Goal: Find specific page/section

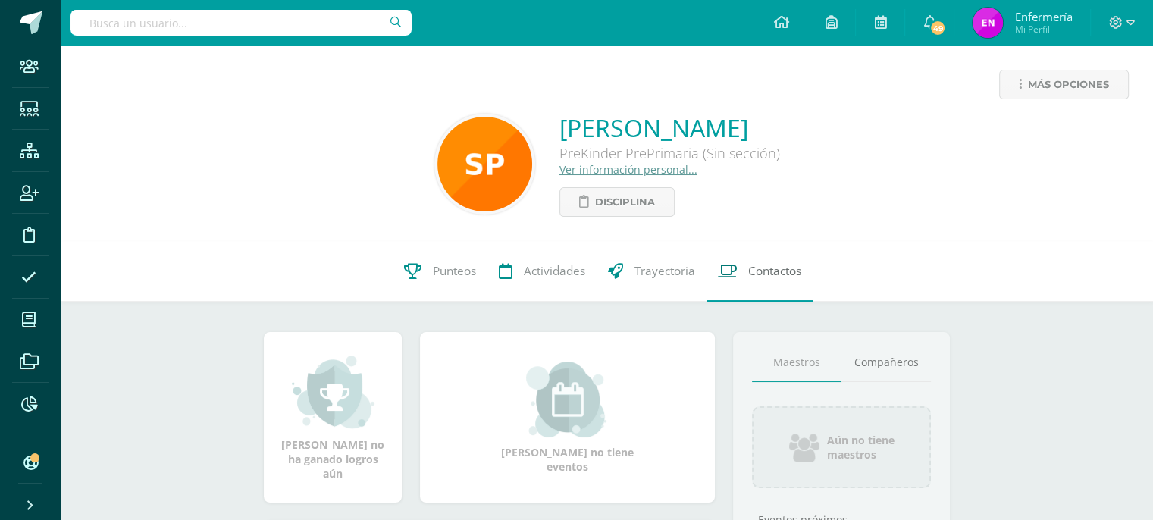
click at [769, 277] on span "Contactos" at bounding box center [774, 271] width 53 height 16
click at [778, 272] on span "Contactos" at bounding box center [774, 271] width 53 height 16
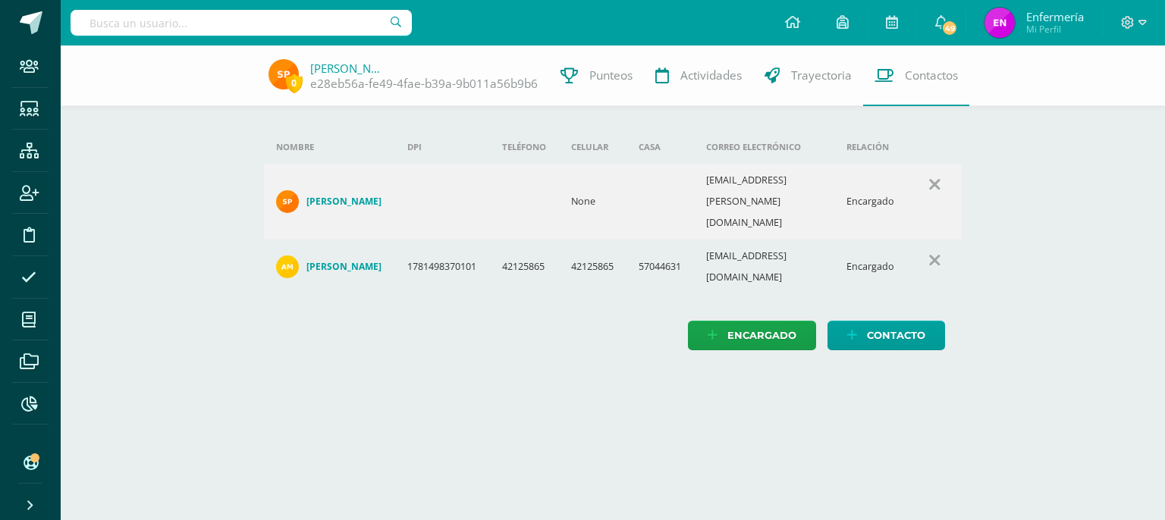
click at [365, 20] on input "text" at bounding box center [241, 23] width 341 height 26
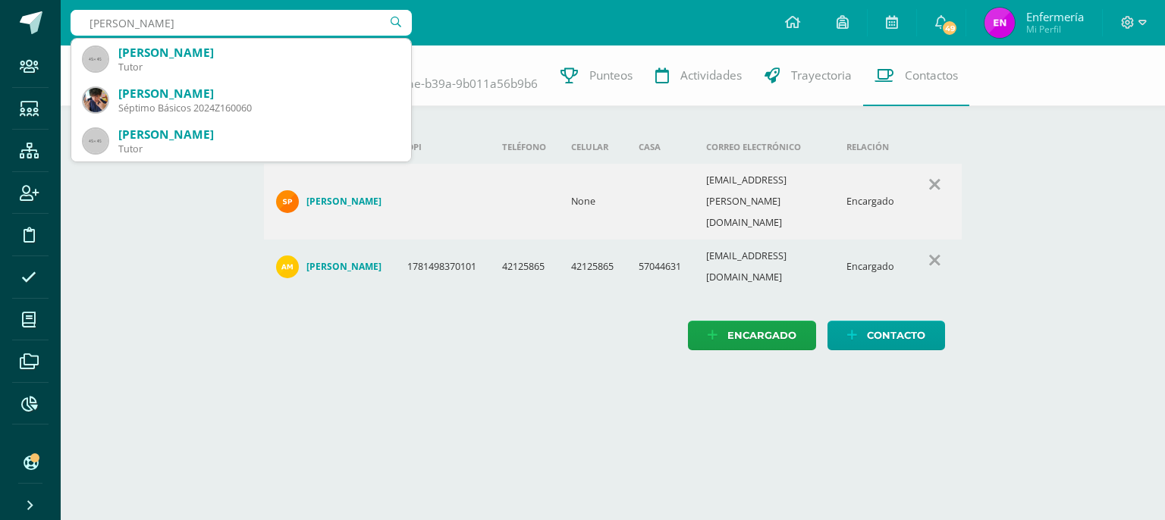
click at [107, 22] on input "[PERSON_NAME]" at bounding box center [241, 23] width 341 height 26
type input "[PERSON_NAME]"
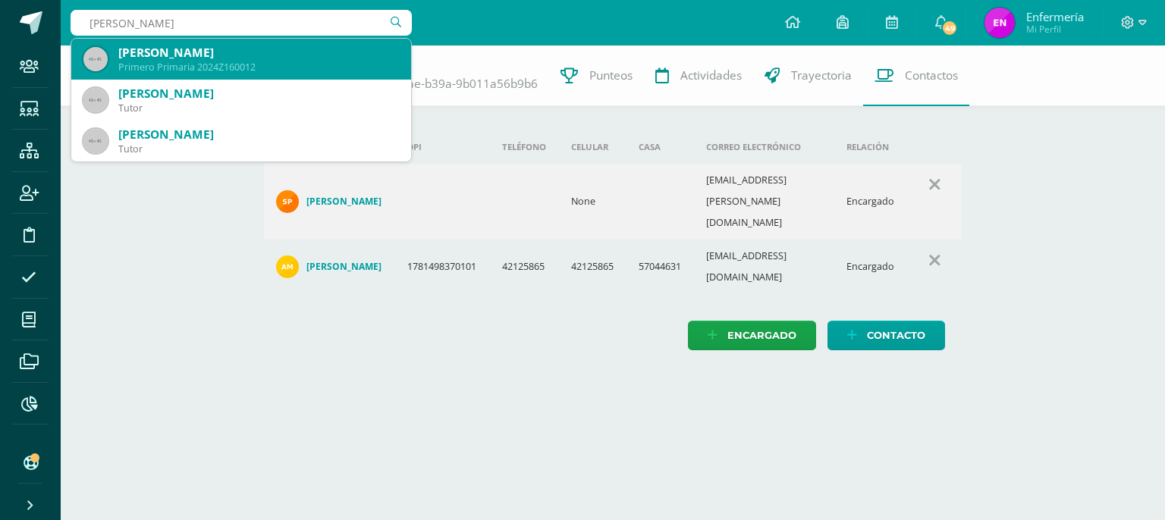
click at [125, 63] on div "Primero Primaria 2024Z160012" at bounding box center [258, 67] width 281 height 13
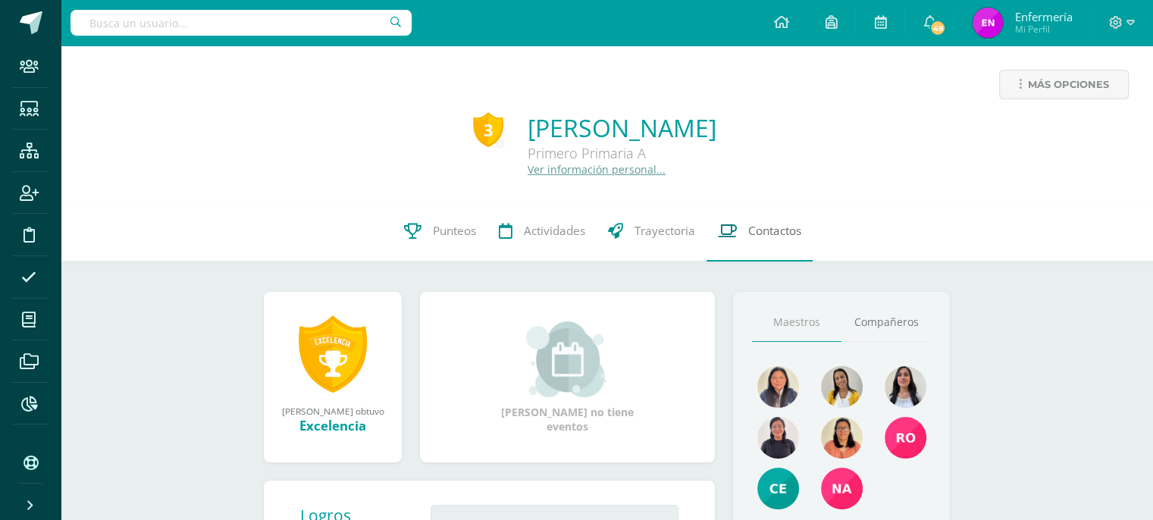
click at [769, 238] on span "Contactos" at bounding box center [774, 231] width 53 height 16
